Goal: Task Accomplishment & Management: Manage account settings

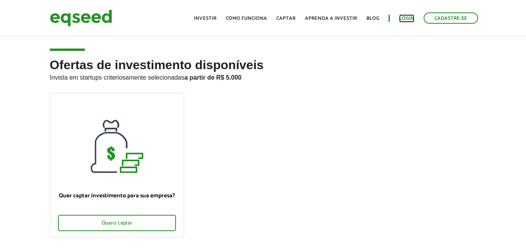
click at [407, 16] on link "Login" at bounding box center [406, 18] width 15 height 5
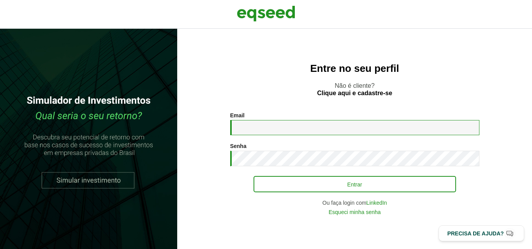
type input "**********"
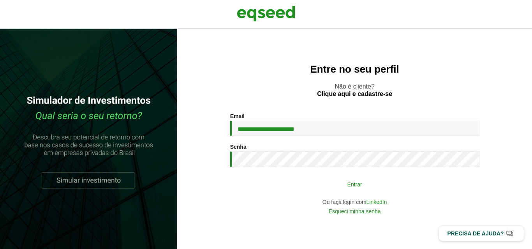
click at [348, 184] on button "Entrar" at bounding box center [354, 184] width 202 height 15
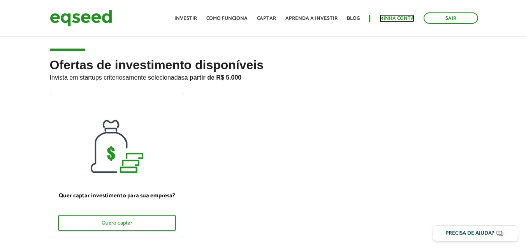
click at [397, 19] on link "Minha conta" at bounding box center [396, 18] width 35 height 5
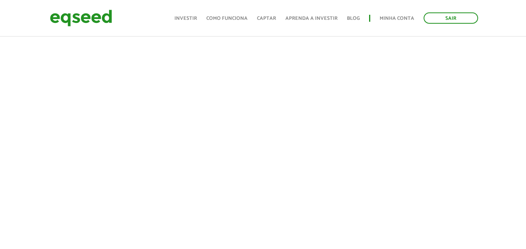
scroll to position [234, 0]
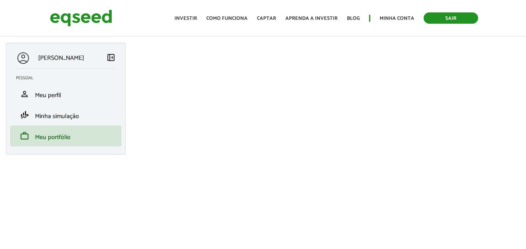
click at [451, 17] on link "Sair" at bounding box center [450, 17] width 54 height 11
